Goal: Task Accomplishment & Management: Use online tool/utility

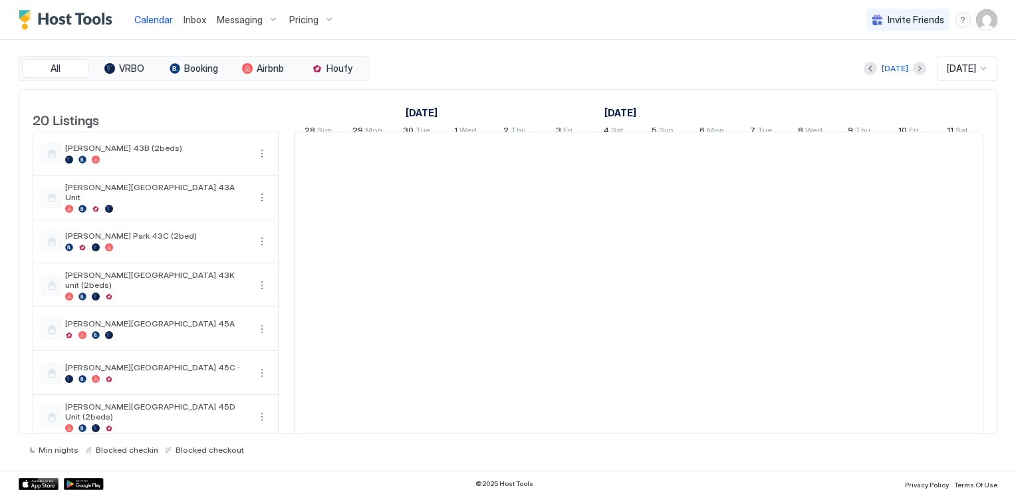
scroll to position [0, 739]
click at [538, 22] on div "Calendar Inbox Messaging Pricing Invite Friends CL" at bounding box center [508, 20] width 1016 height 40
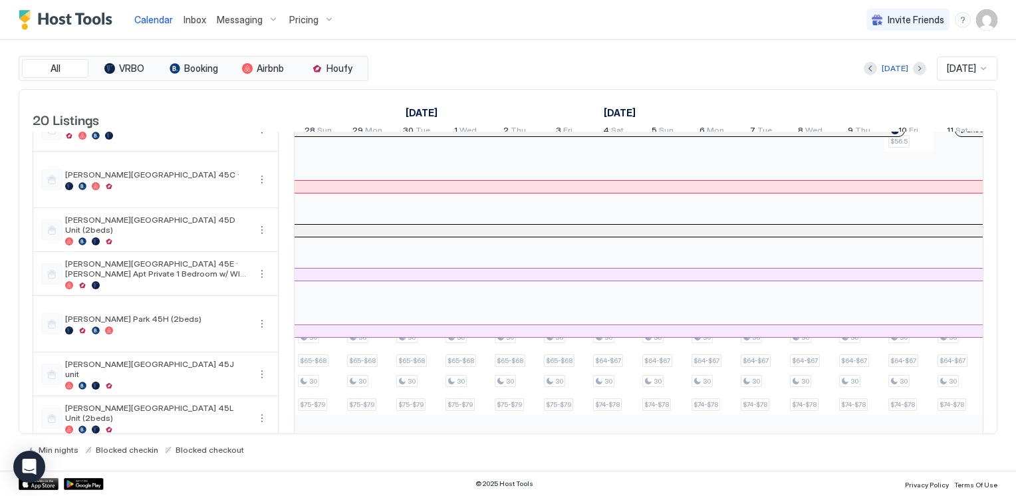
scroll to position [266, 0]
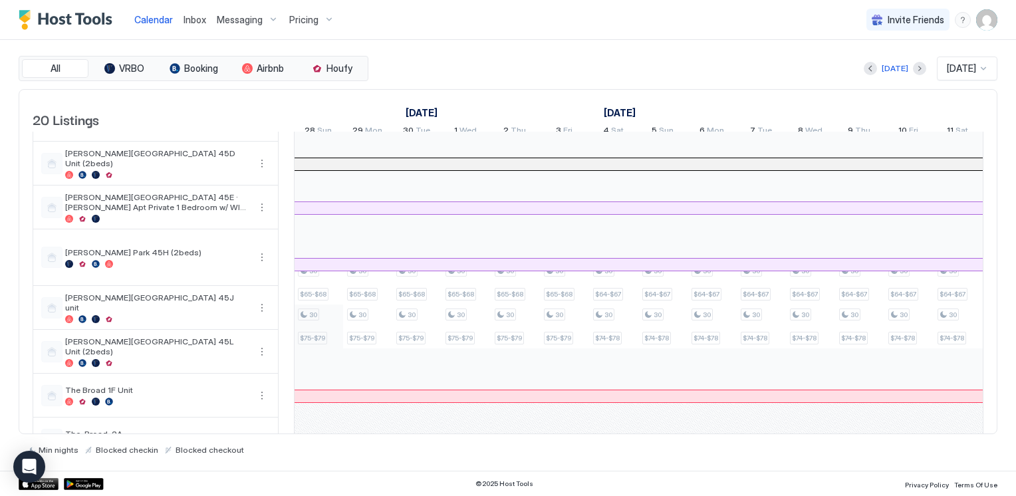
click at [311, 334] on div "30 $65-$68 30 $75-$79 30 $63.18 30 $65-$68 30 $75-$79 30 $63.18 30 $65-$68 30 $…" at bounding box center [885, 317] width 2658 height 903
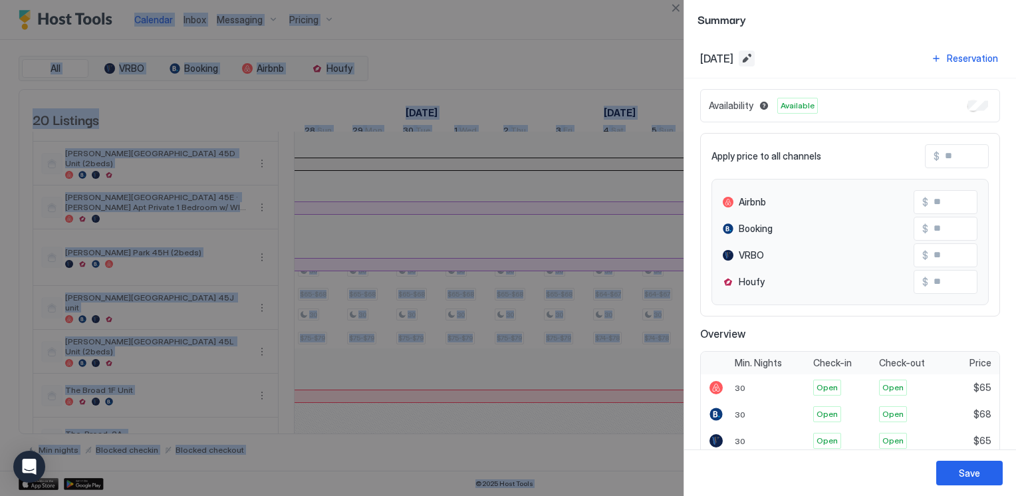
click at [755, 60] on button "Edit date range" at bounding box center [747, 59] width 16 height 16
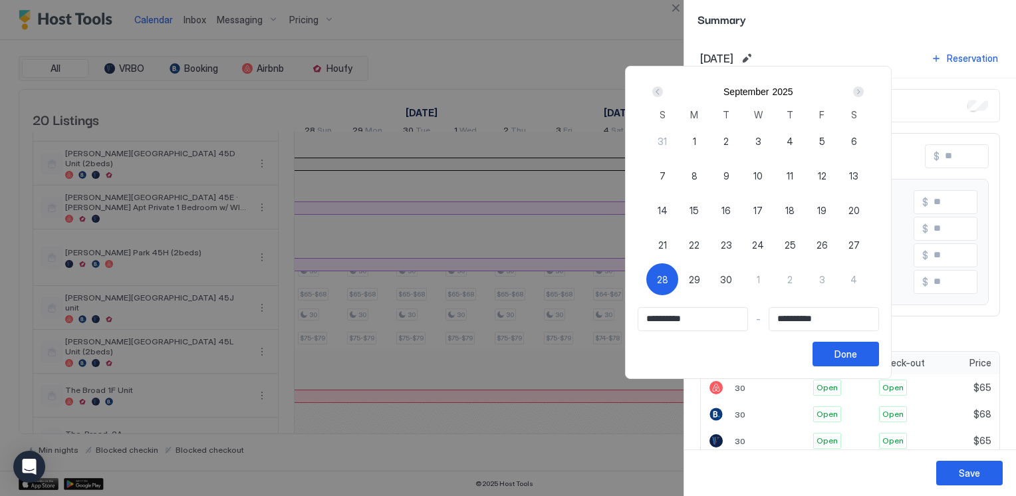
click at [864, 92] on div "Next" at bounding box center [859, 91] width 11 height 11
click at [870, 175] on div "11" at bounding box center [854, 176] width 32 height 32
type input "**********"
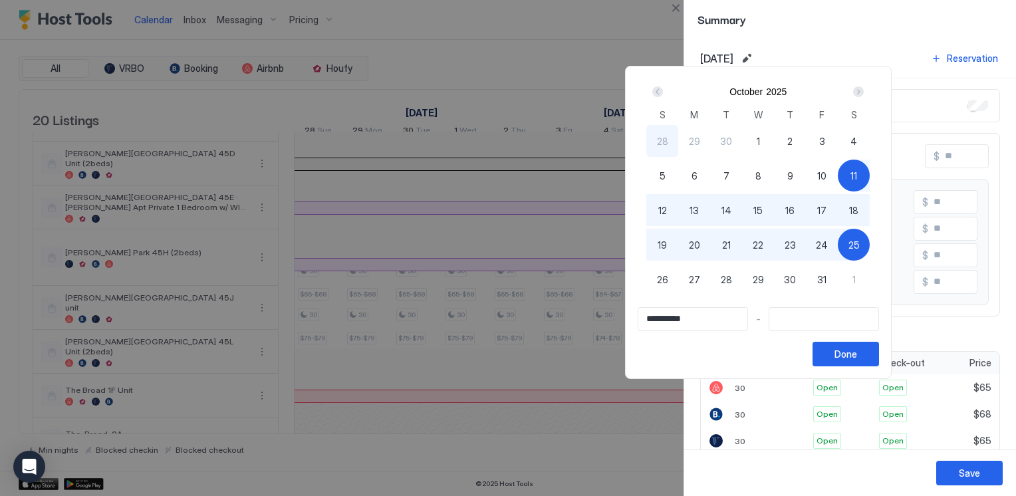
click at [838, 315] on input "Input Field" at bounding box center [824, 319] width 109 height 23
click at [864, 92] on div "Next" at bounding box center [859, 91] width 11 height 11
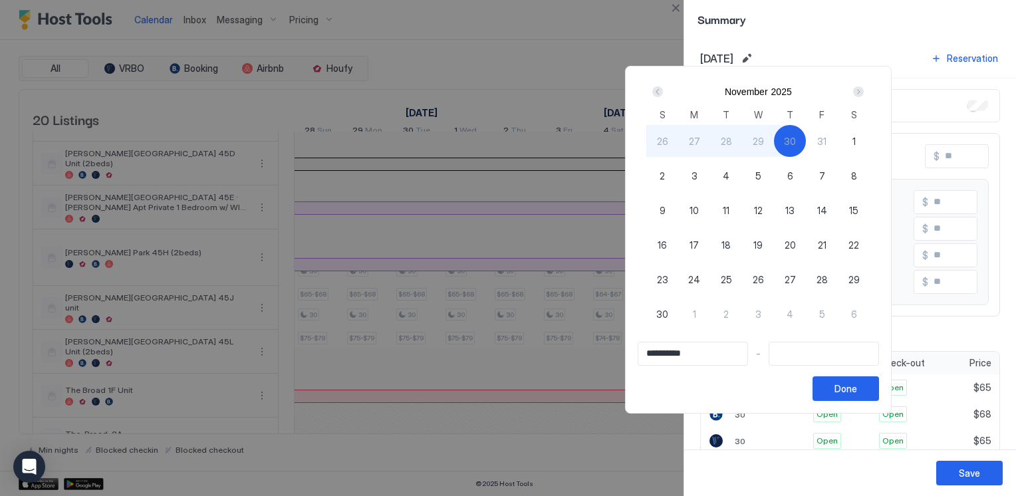
click at [864, 92] on div "Next" at bounding box center [859, 91] width 11 height 11
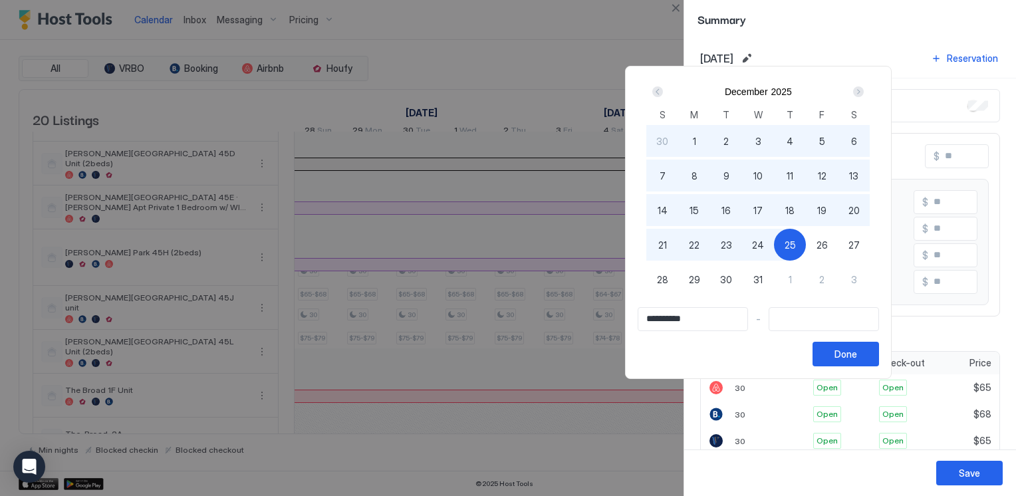
click at [763, 283] on span "31" at bounding box center [758, 280] width 9 height 14
type input "**********"
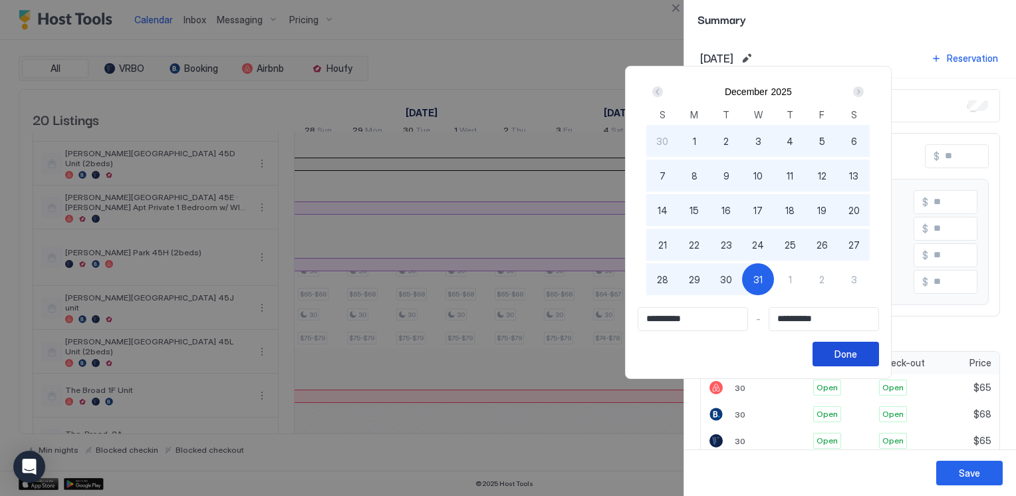
click at [857, 353] on div "Done" at bounding box center [846, 354] width 23 height 14
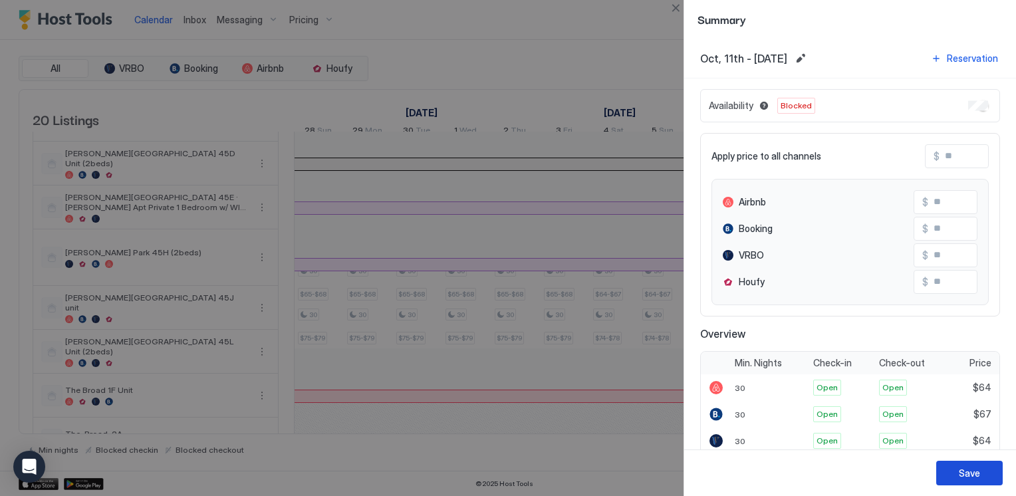
click at [961, 476] on div "Save" at bounding box center [969, 473] width 21 height 14
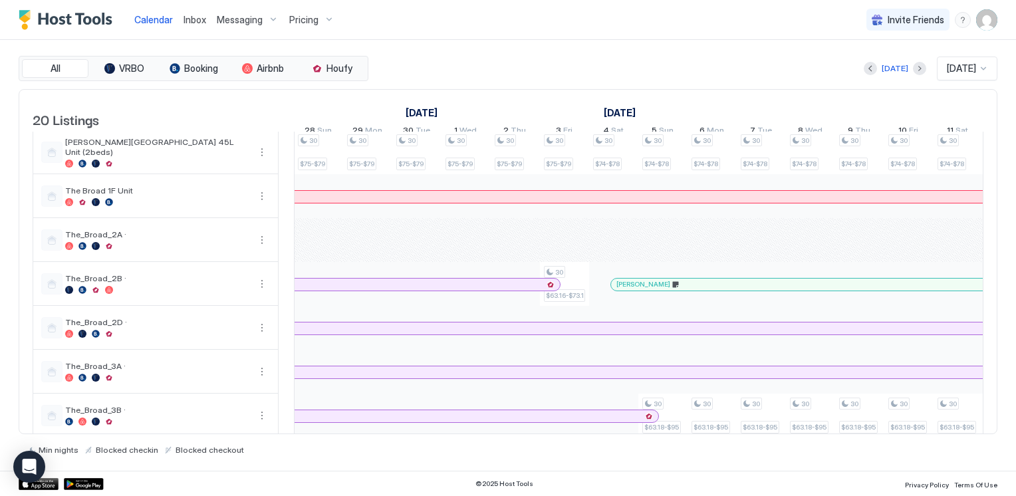
scroll to position [599, 0]
